Goal: Task Accomplishment & Management: Complete application form

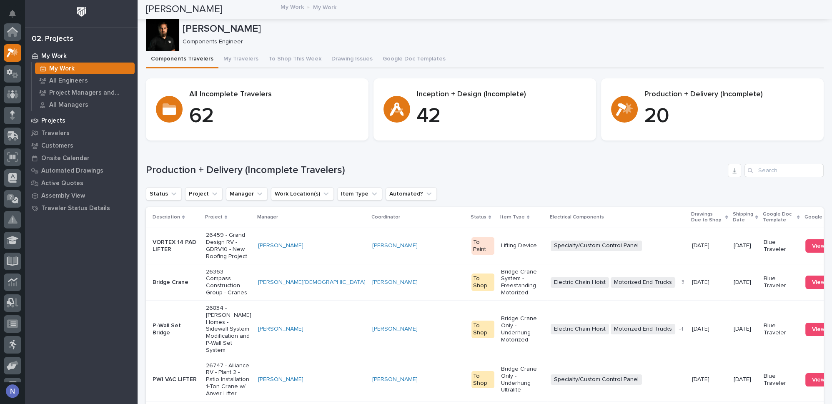
scroll to position [20, 0]
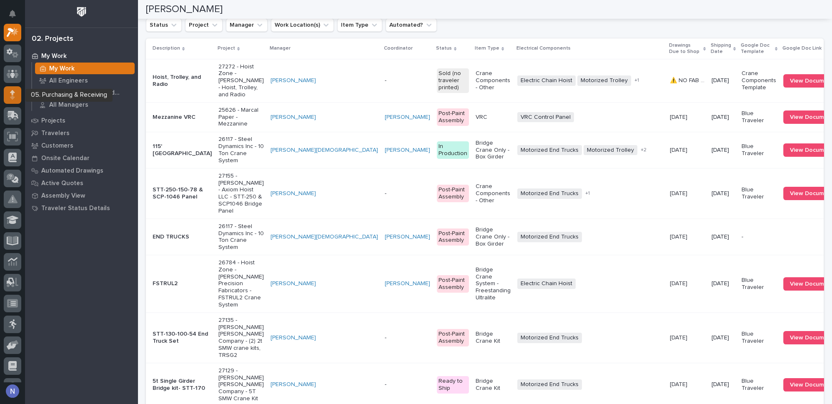
click at [14, 100] on div at bounding box center [13, 95] width 18 height 18
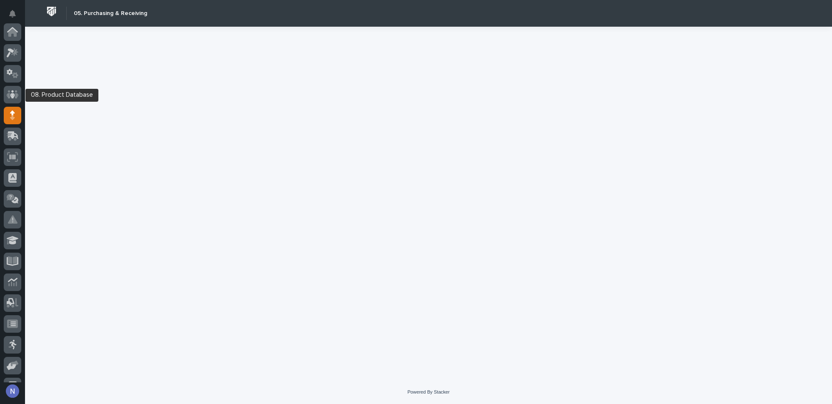
scroll to position [83, 0]
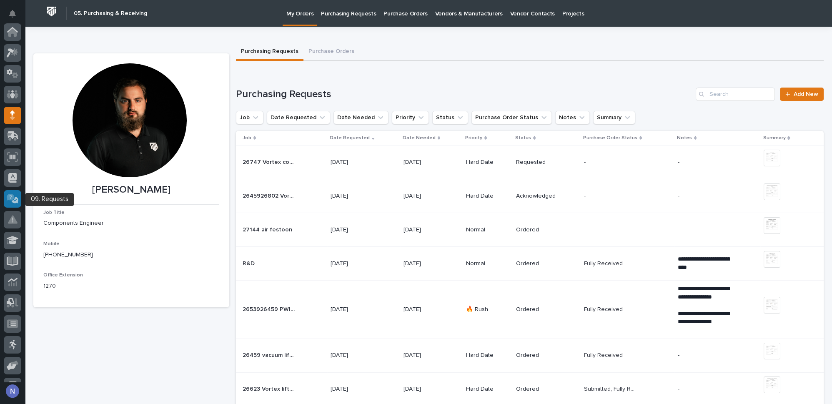
click at [15, 192] on div at bounding box center [13, 199] width 18 height 18
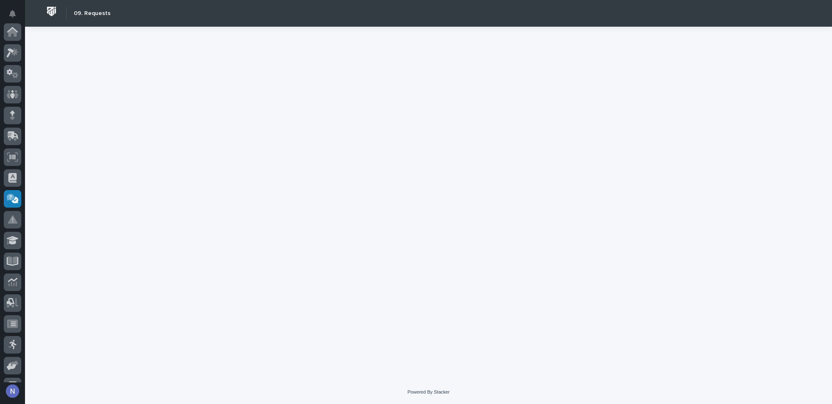
scroll to position [120, 0]
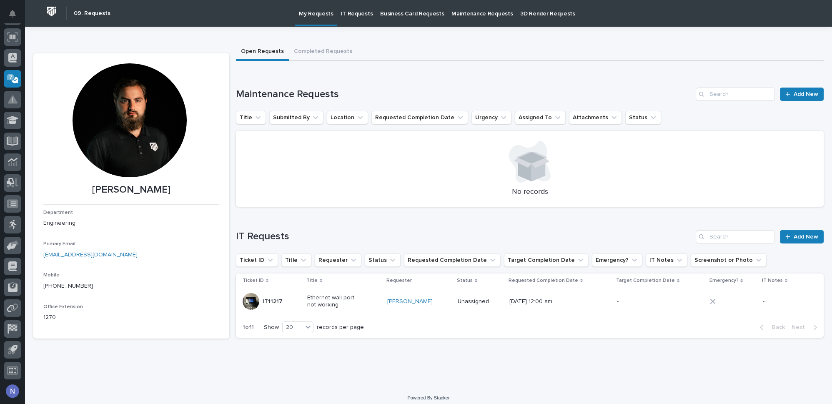
click at [481, 12] on p "Maintenance Requests" at bounding box center [481, 9] width 61 height 18
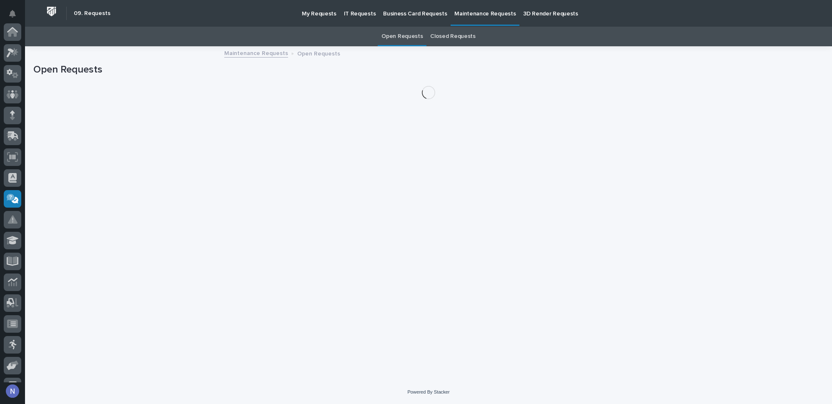
scroll to position [120, 0]
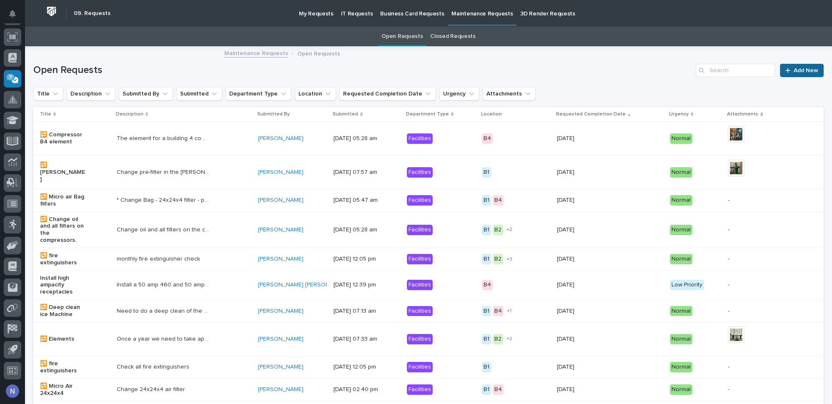
click at [780, 69] on link "Add New" at bounding box center [802, 70] width 44 height 13
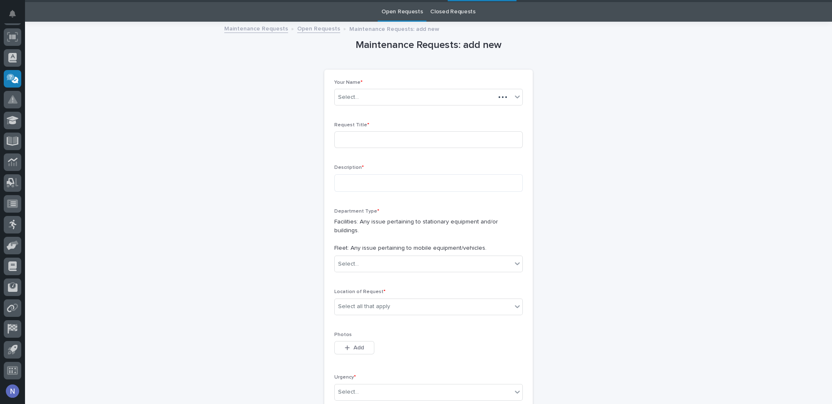
scroll to position [26, 0]
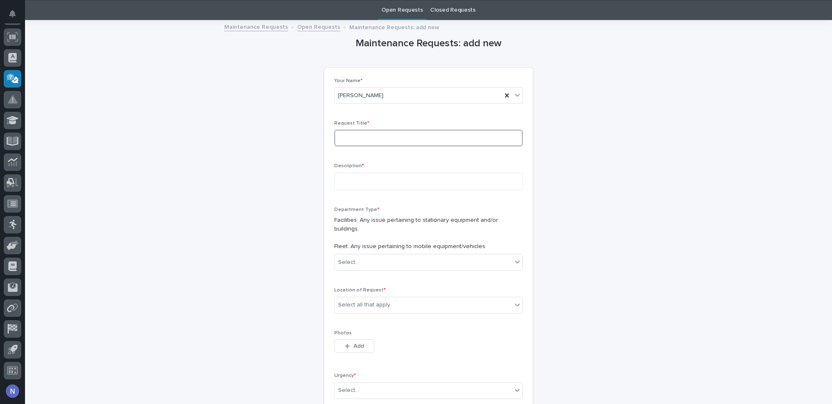
click at [386, 137] on input at bounding box center [428, 138] width 188 height 17
type input "Gas Leak"
type textarea "**********"
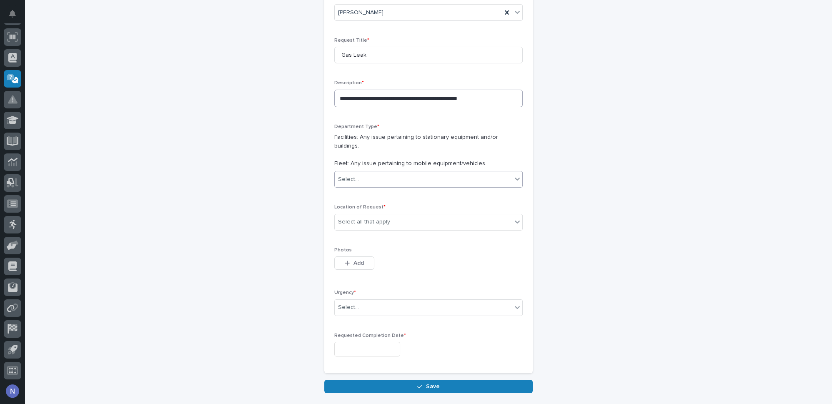
scroll to position [140, 0]
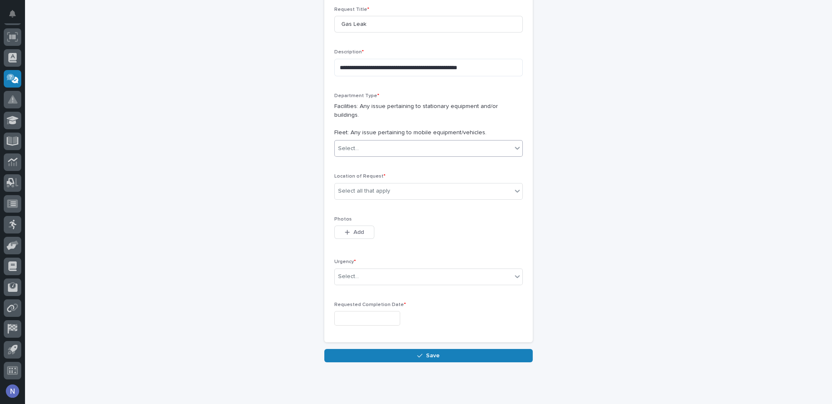
click at [401, 142] on div "Select..." at bounding box center [423, 149] width 177 height 14
click at [346, 152] on span "Facilities" at bounding box center [348, 154] width 26 height 9
click at [361, 187] on div "Select all that apply" at bounding box center [364, 191] width 52 height 9
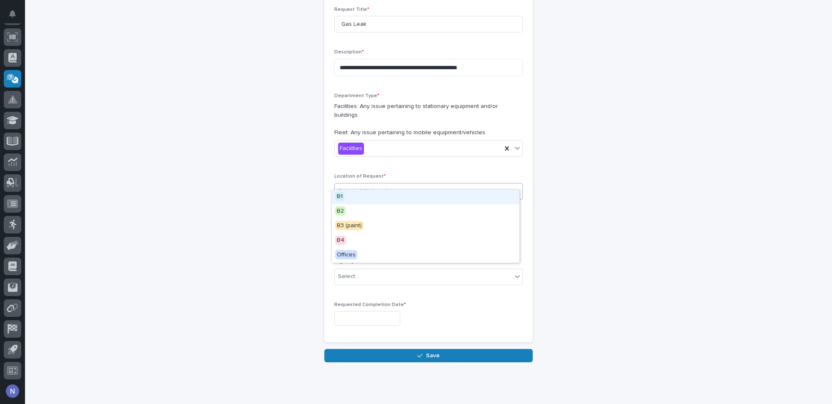
click at [353, 195] on div "B1" at bounding box center [426, 197] width 188 height 15
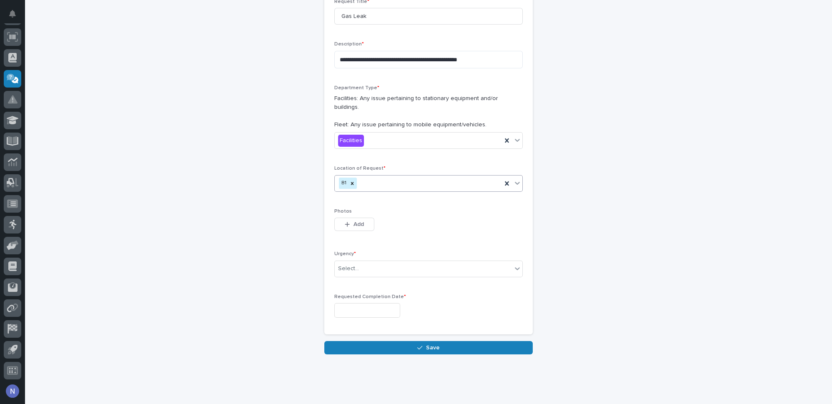
scroll to position [152, 0]
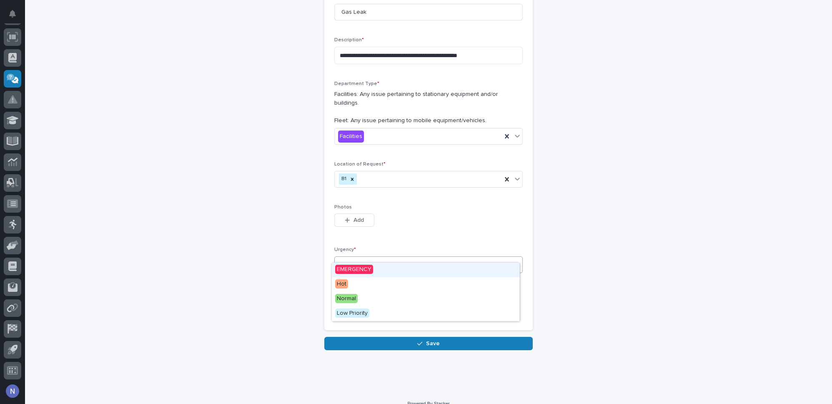
click at [361, 258] on div "Select..." at bounding box center [423, 265] width 177 height 14
click at [361, 272] on span "EMERGENCY" at bounding box center [354, 269] width 38 height 9
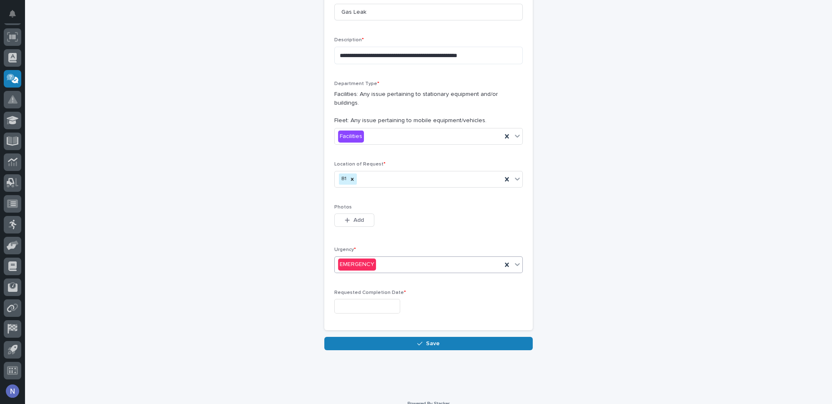
click at [353, 299] on input "text" at bounding box center [367, 306] width 66 height 15
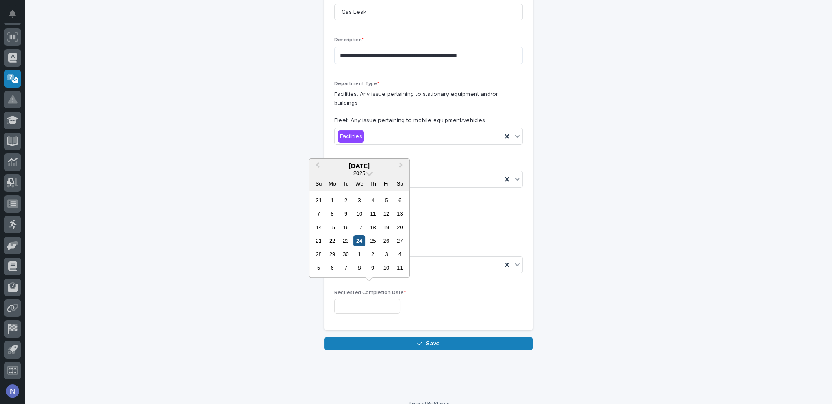
click at [356, 240] on div "24" at bounding box center [358, 240] width 11 height 11
type input "**********"
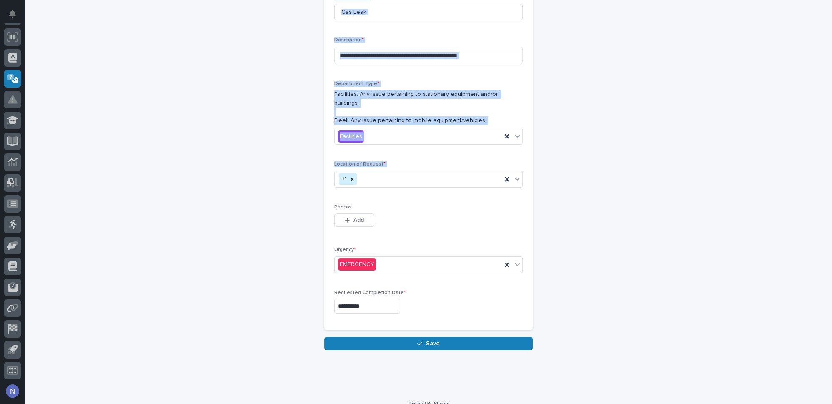
click at [0, 0] on html "**********" at bounding box center [416, 202] width 832 height 404
